Goal: Information Seeking & Learning: Understand process/instructions

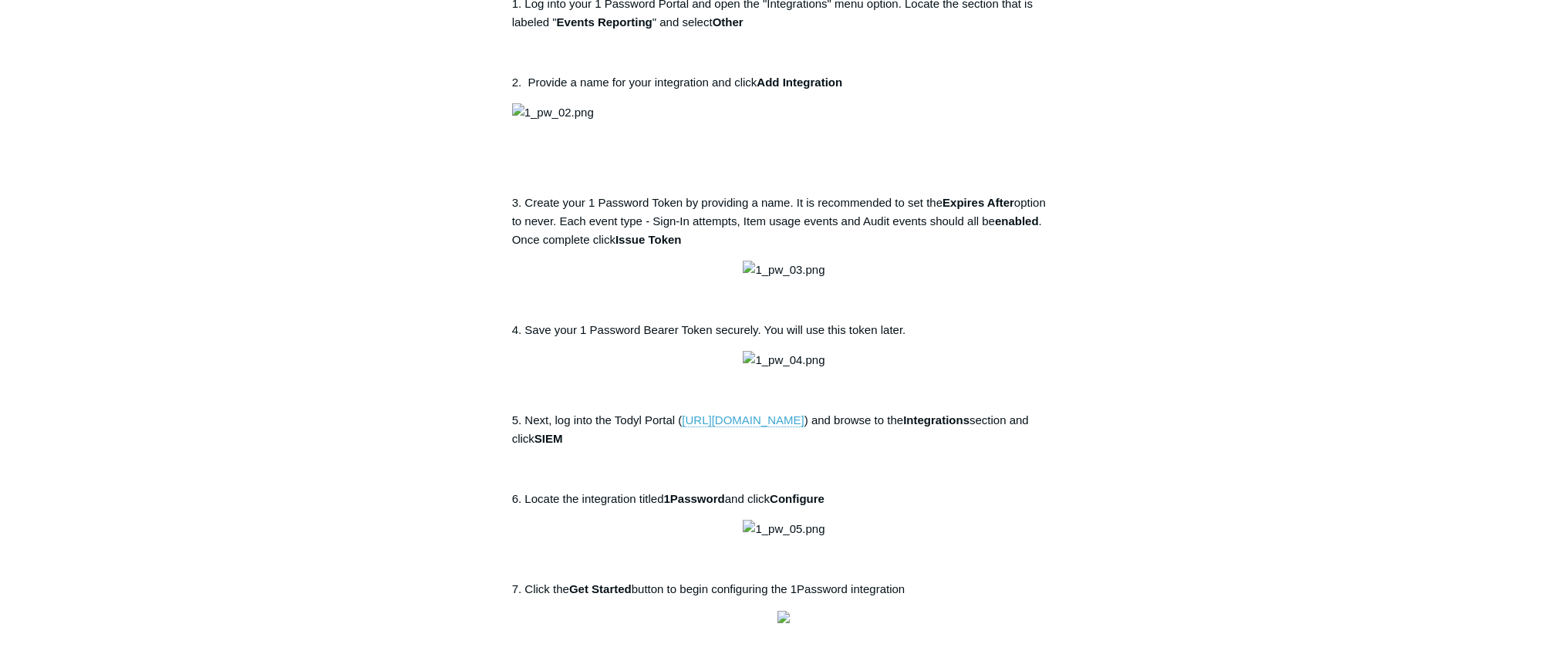
scroll to position [710, 0]
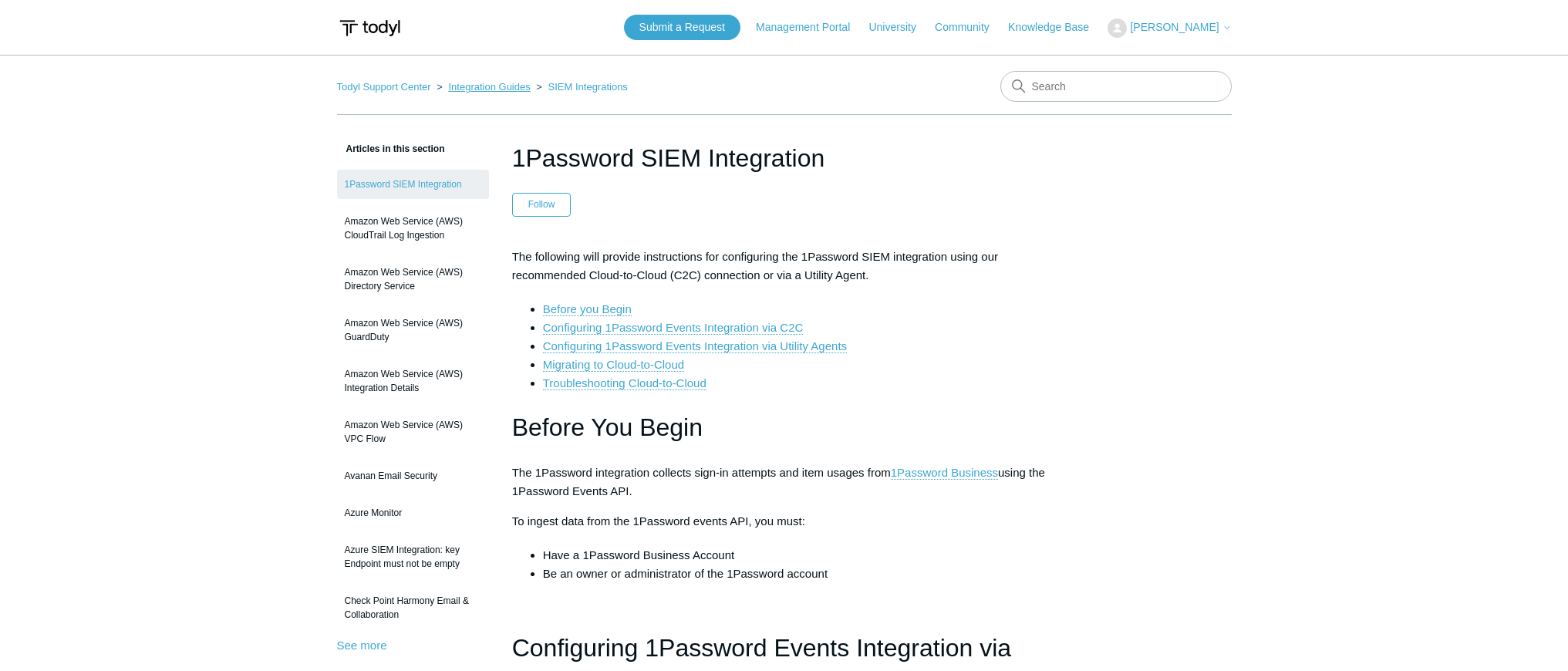
click at [488, 89] on link "Integration Guides" at bounding box center [488, 86] width 81 height 12
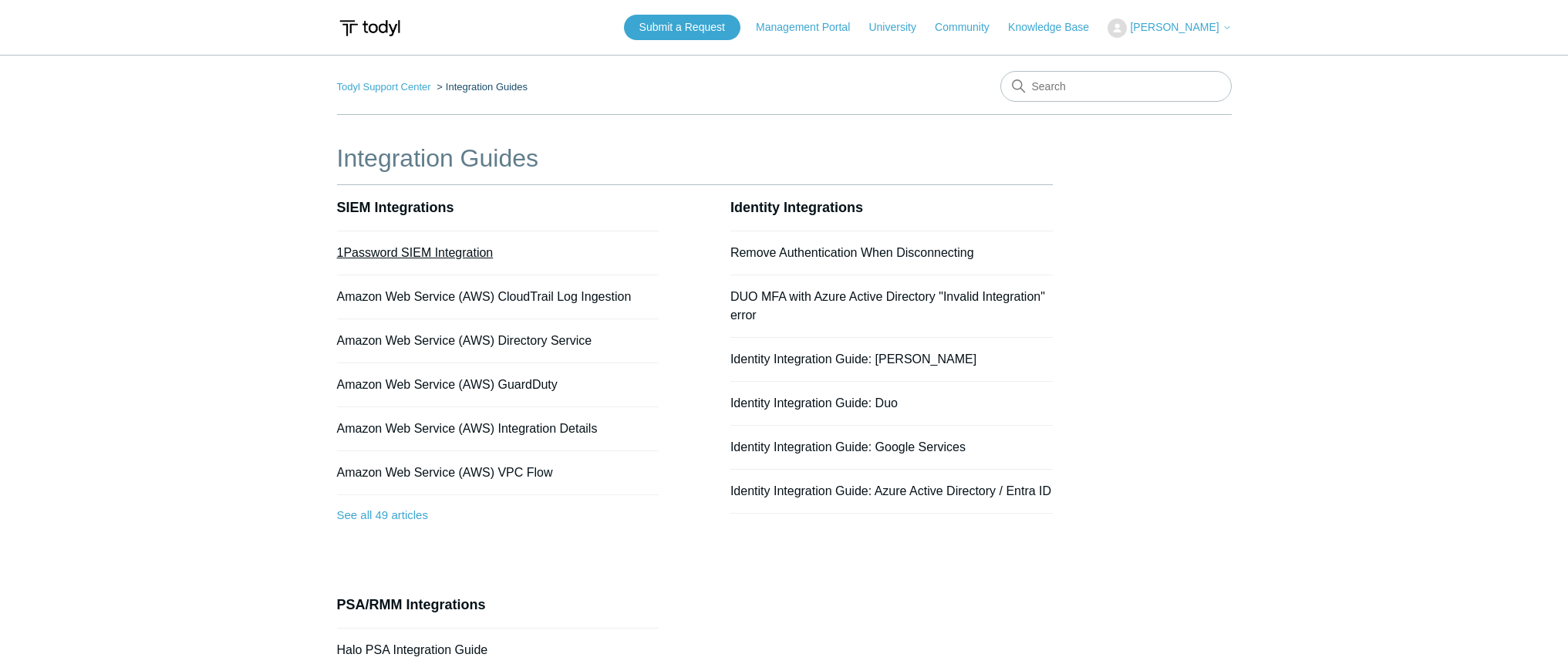
click at [455, 250] on link "1Password SIEM Integration" at bounding box center [414, 252] width 156 height 13
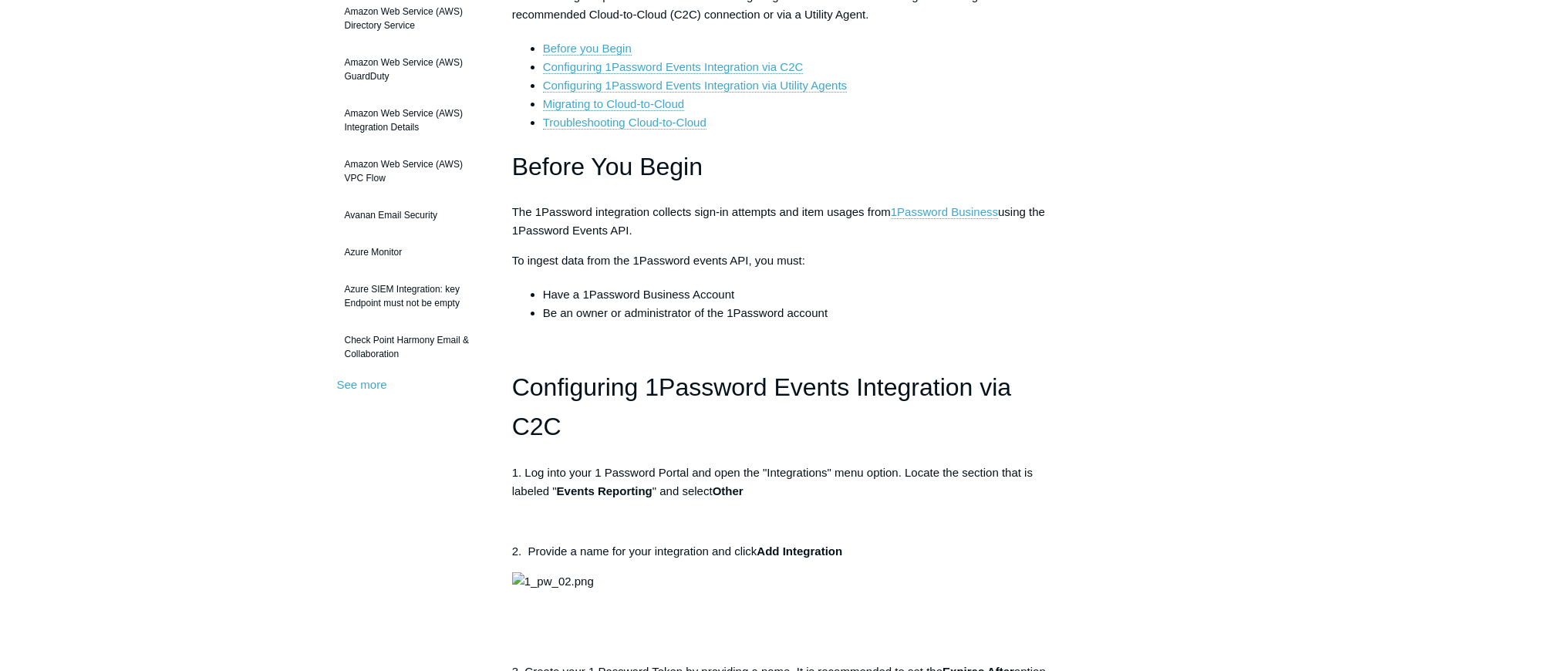
scroll to position [401, 0]
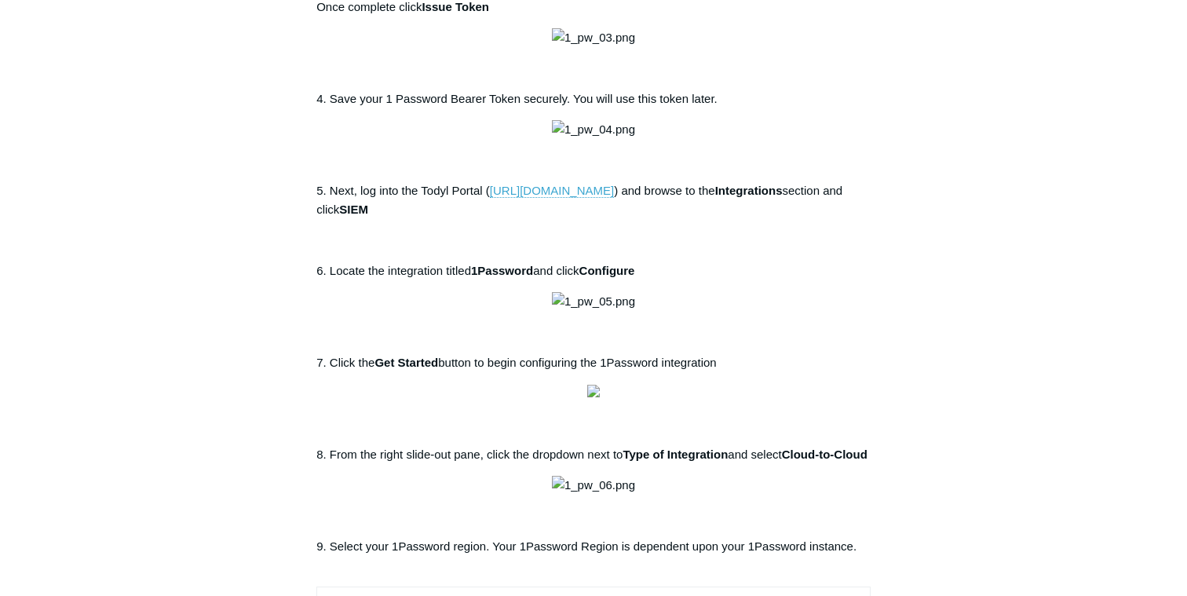
scroll to position [973, 0]
